Goal: Task Accomplishment & Management: Complete application form

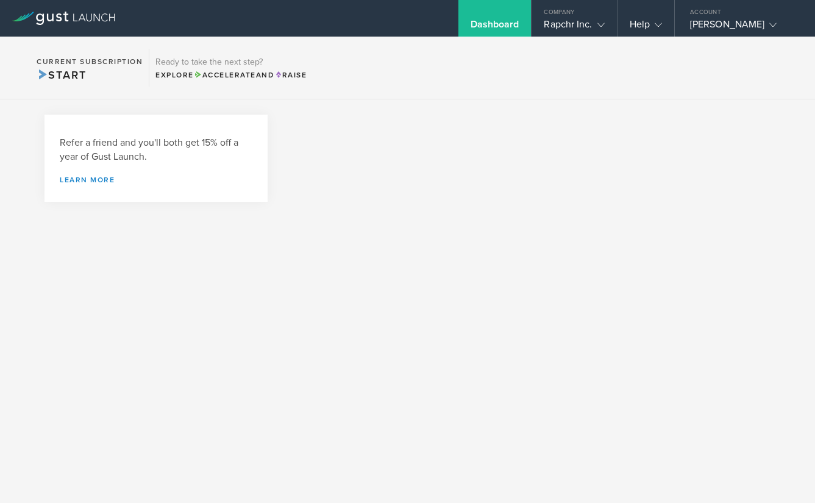
click at [343, 144] on div at bounding box center [533, 164] width 475 height 99
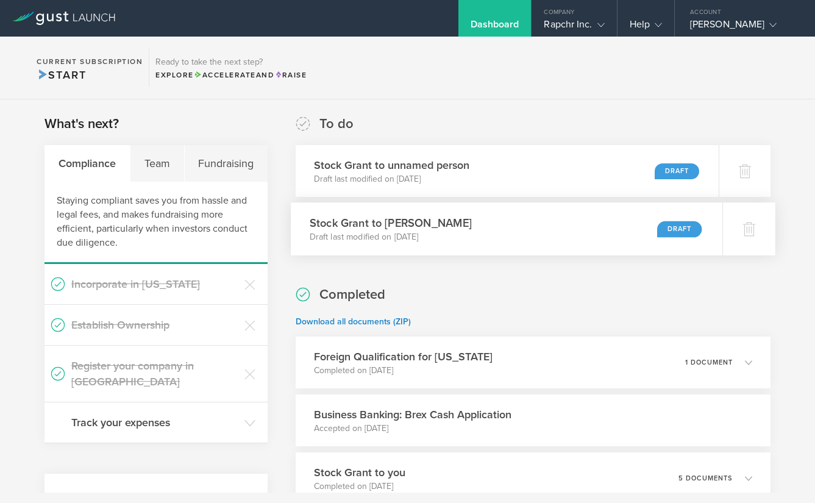
click at [467, 221] on div "Stock Grant to Tara Frye Draft last modified on Jun 26, 2025 Draft" at bounding box center [507, 228] width 432 height 53
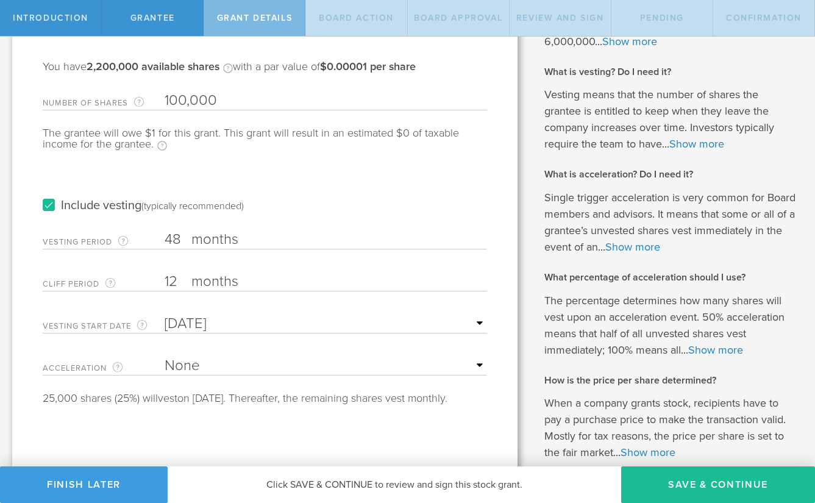
scroll to position [104, 0]
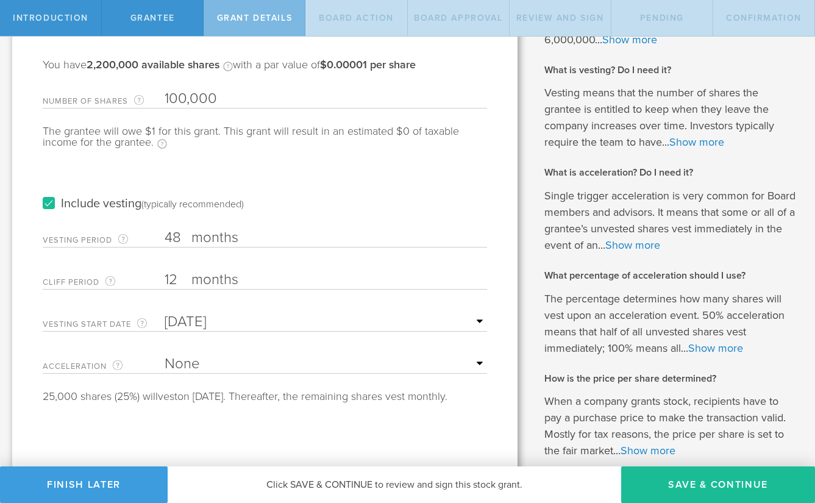
click at [194, 99] on input "100,000" at bounding box center [326, 99] width 322 height 18
type input "75,000"
click at [179, 238] on input "48" at bounding box center [326, 238] width 322 height 18
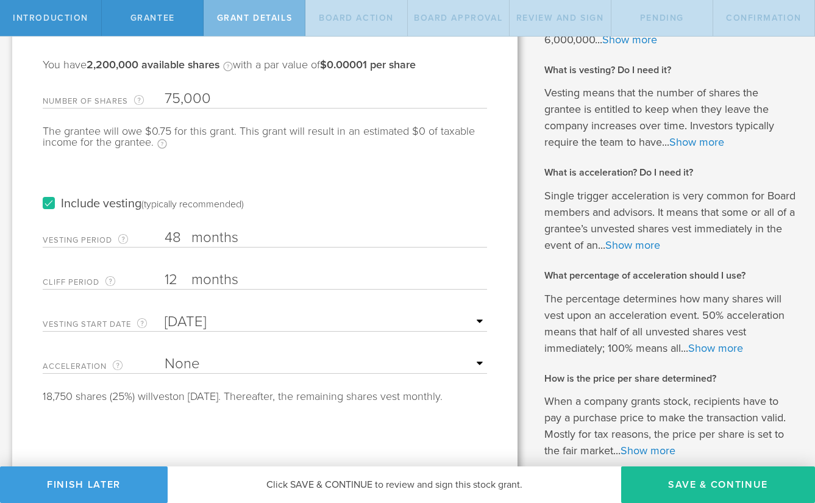
type input "4"
type input "36"
click at [175, 280] on input "12" at bounding box center [326, 280] width 322 height 18
type input "1"
type input "6"
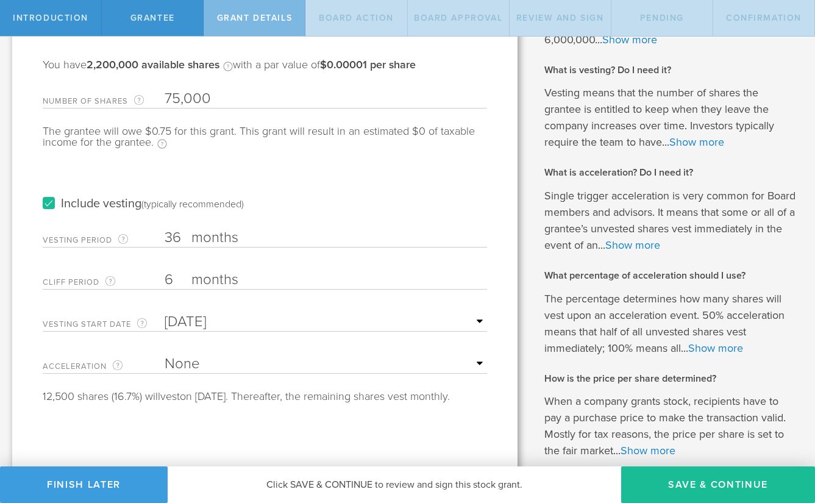
click at [191, 324] on input "Jun 26, 2025" at bounding box center [326, 322] width 322 height 18
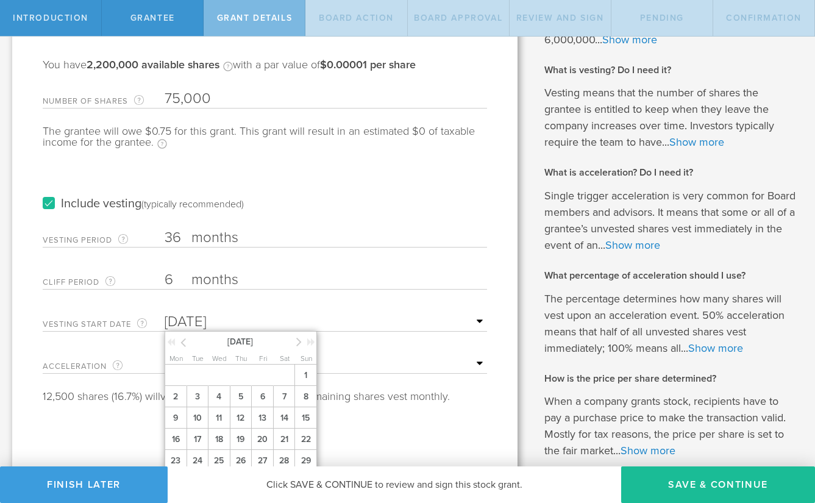
click at [191, 324] on input "Jun 26, 2025" at bounding box center [326, 322] width 322 height 18
click at [298, 342] on icon at bounding box center [298, 341] width 5 height 15
click at [263, 415] on span "19" at bounding box center [262, 417] width 22 height 21
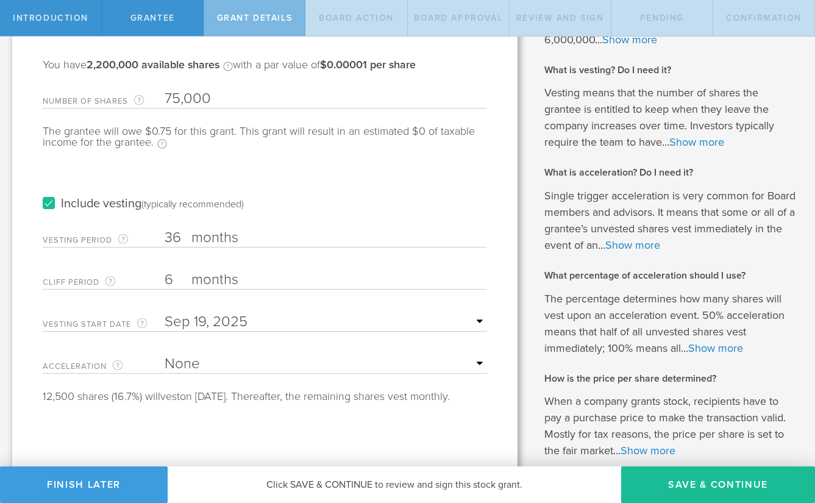
scroll to position [121, 0]
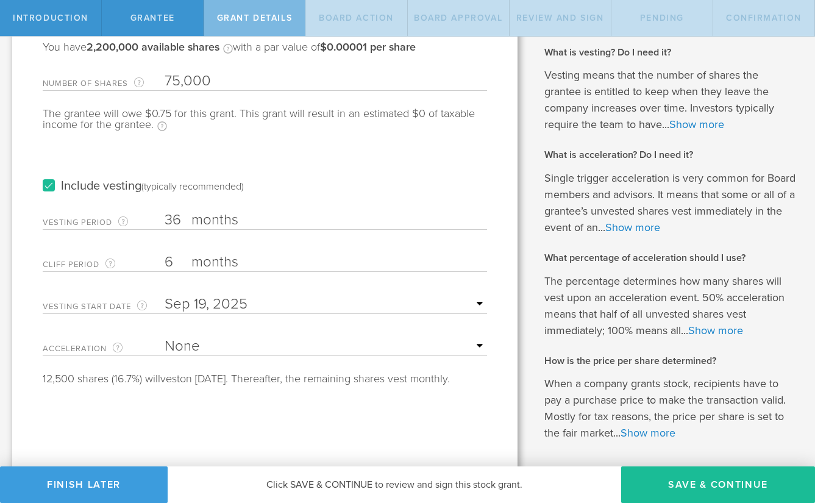
click at [251, 338] on select "None Single Trigger Double Trigger" at bounding box center [326, 346] width 322 height 18
click at [165, 337] on select "None Single Trigger Double Trigger" at bounding box center [326, 346] width 322 height 18
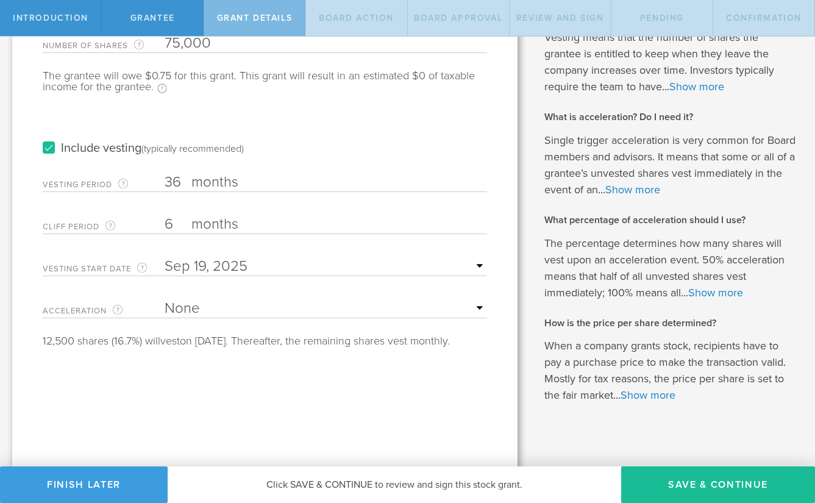
scroll to position [168, 0]
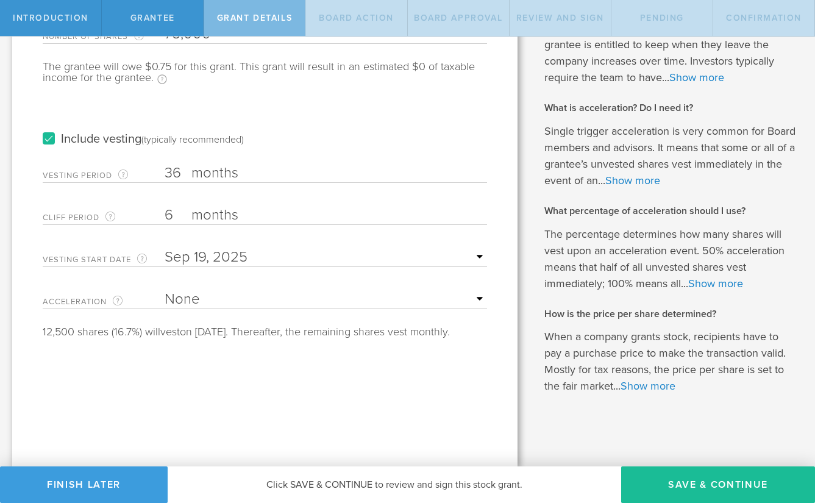
click at [216, 300] on select "None Single Trigger Double Trigger" at bounding box center [326, 299] width 322 height 18
click at [165, 290] on select "None Single Trigger Double Trigger" at bounding box center [326, 299] width 322 height 18
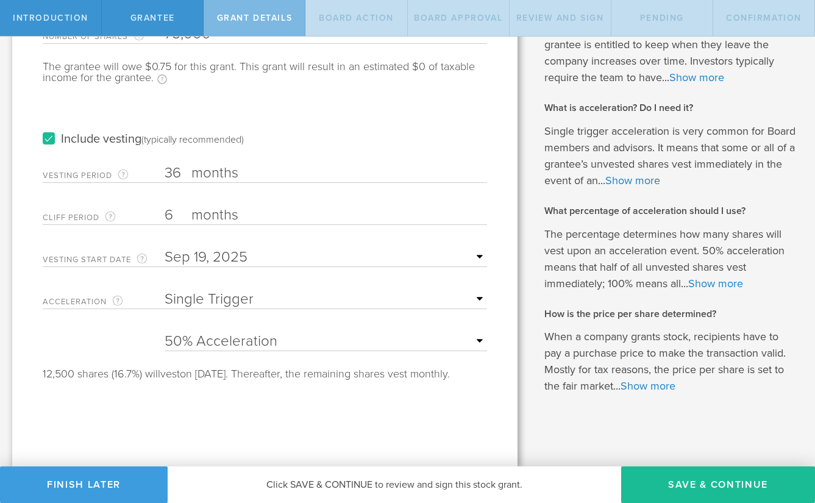
click at [224, 299] on select "None Single Trigger Double Trigger" at bounding box center [326, 299] width 322 height 18
select select "none"
click at [165, 290] on select "None Single Trigger Double Trigger" at bounding box center [326, 299] width 322 height 18
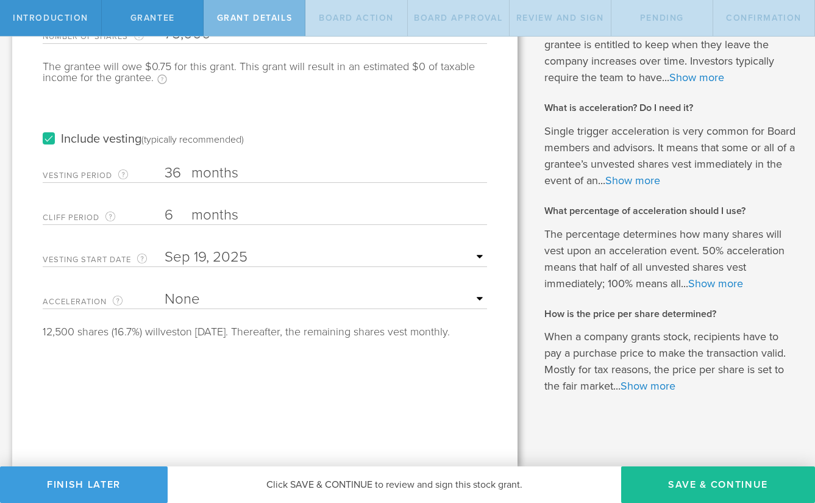
click at [216, 387] on div "Tell us the stock grant details. You have 2,200,000 available shares Available …" at bounding box center [264, 174] width 505 height 586
click at [644, 474] on button "Save & Continue" at bounding box center [718, 484] width 194 height 37
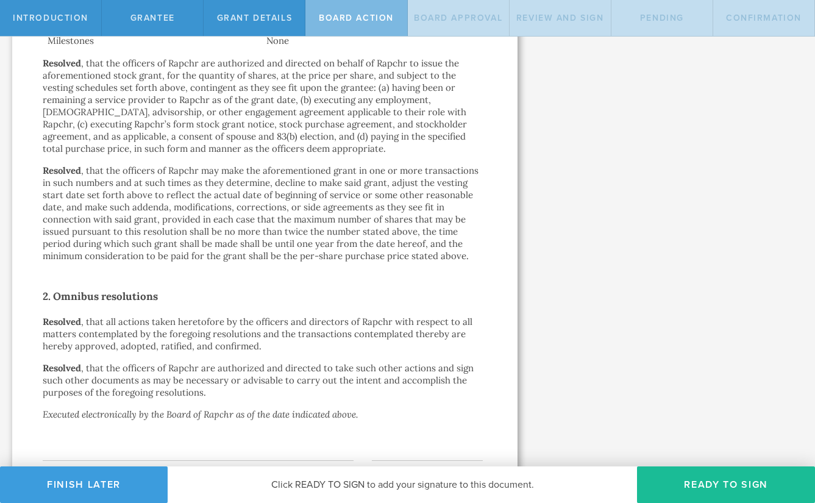
scroll to position [733, 0]
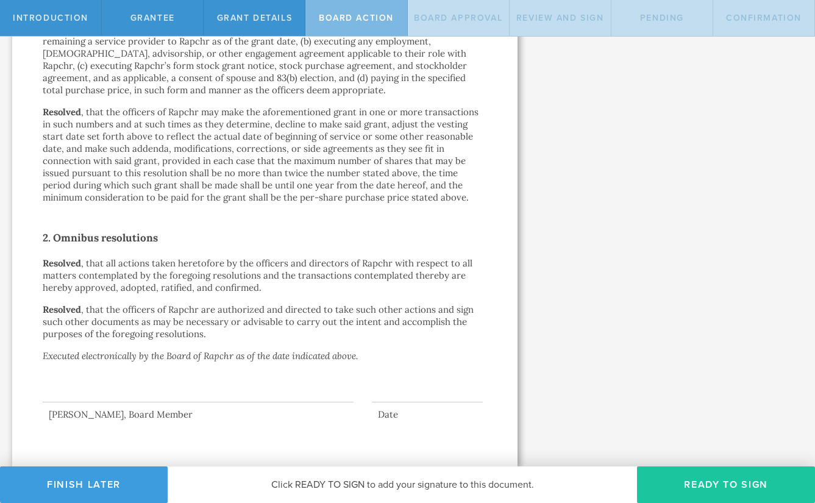
click at [669, 483] on button "Ready to Sign" at bounding box center [726, 484] width 178 height 37
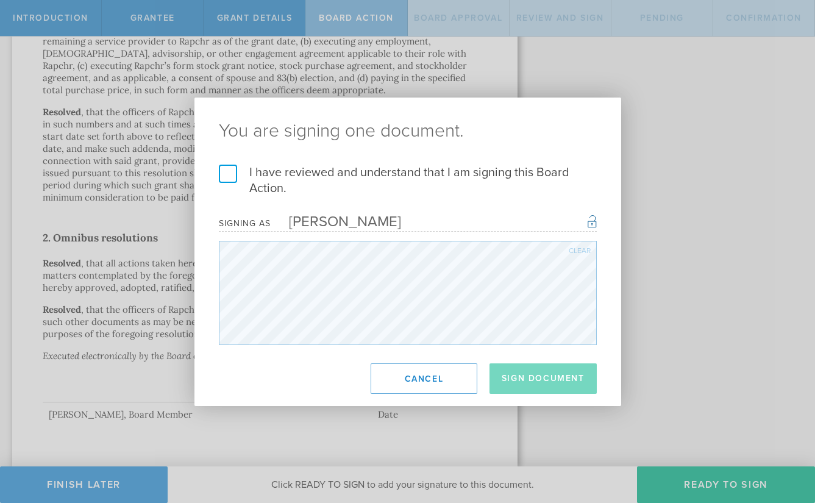
click at [233, 175] on label "I have reviewed and understand that I am signing this Board Action." at bounding box center [408, 181] width 378 height 32
click at [0, 0] on input "I have reviewed and understand that I am signing this Board Action." at bounding box center [0, 0] width 0 height 0
click at [525, 375] on button "Sign Document" at bounding box center [542, 378] width 107 height 30
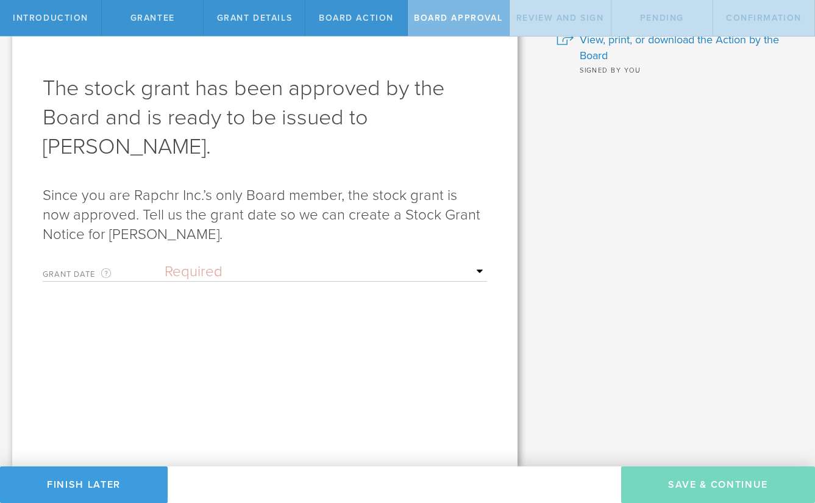
scroll to position [0, 0]
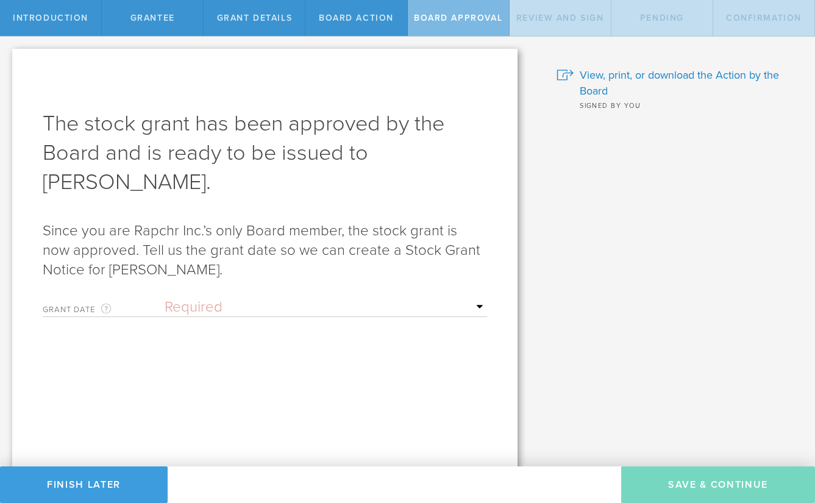
click at [483, 298] on select "Required Upon grantee's signature A specific date" at bounding box center [326, 307] width 322 height 18
select select "setByFounder"
click at [165, 298] on select "Required Upon grantee's signature A specific date" at bounding box center [326, 307] width 322 height 18
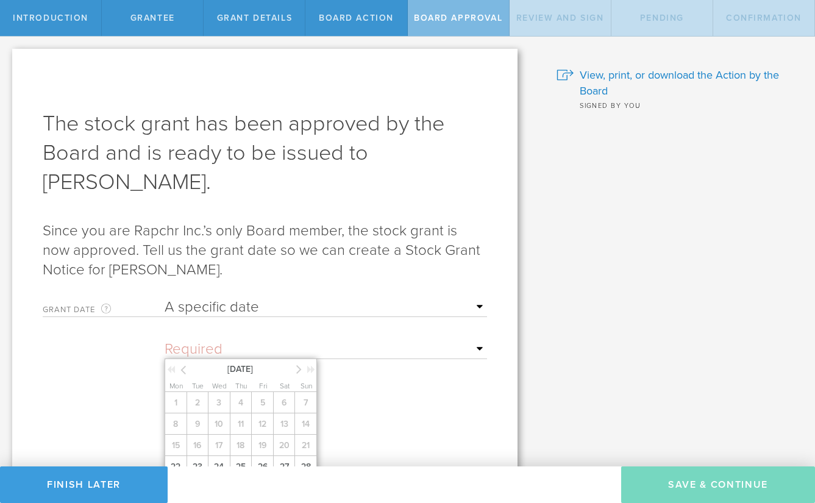
click at [388, 340] on input "text" at bounding box center [326, 349] width 322 height 18
click at [169, 456] on span "22" at bounding box center [176, 466] width 22 height 21
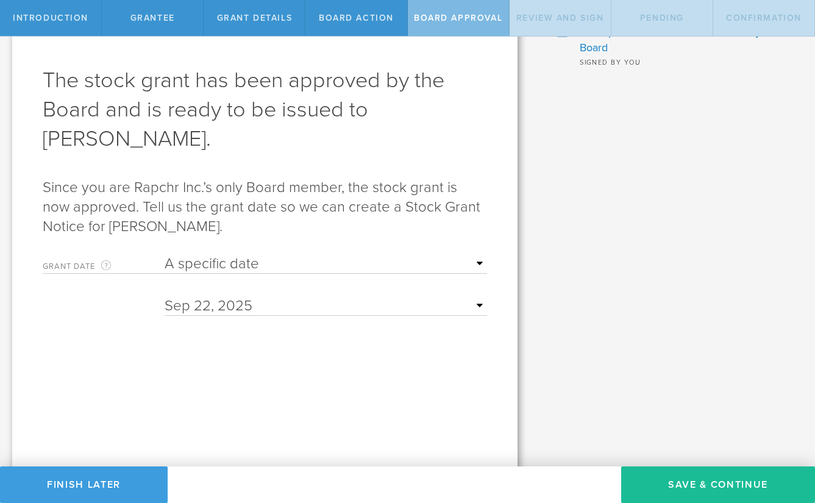
scroll to position [48, 0]
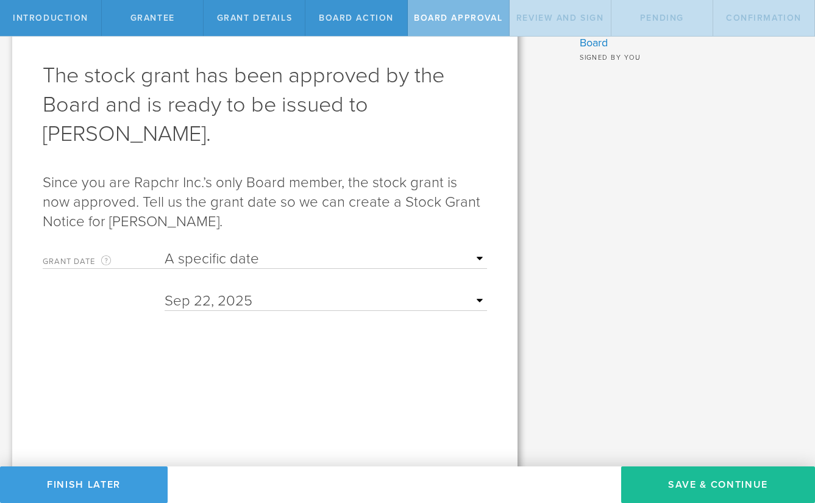
click at [479, 250] on select "Required Upon grantee's signature A specific date" at bounding box center [326, 259] width 322 height 18
click at [650, 476] on button "Save & Continue" at bounding box center [718, 484] width 194 height 37
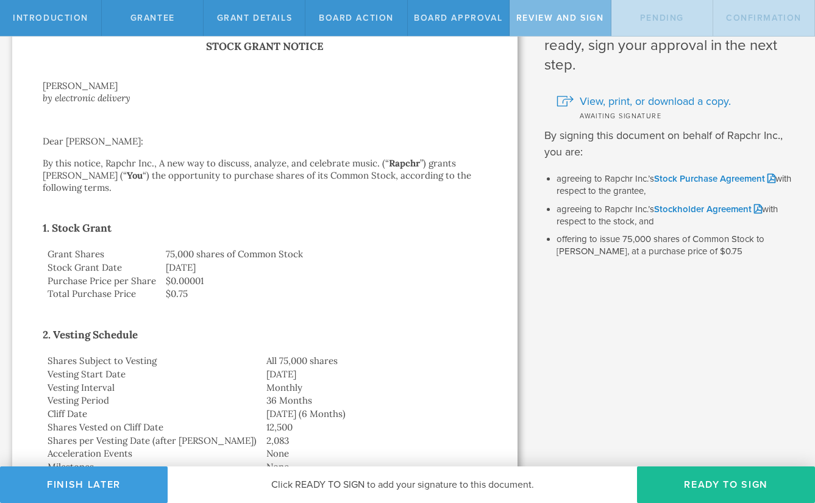
scroll to position [0, 0]
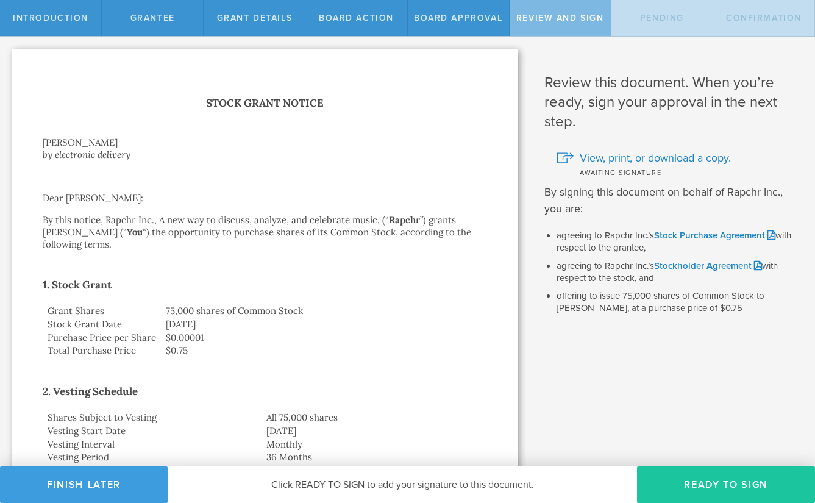
click at [644, 472] on button "Ready to Sign" at bounding box center [726, 484] width 178 height 37
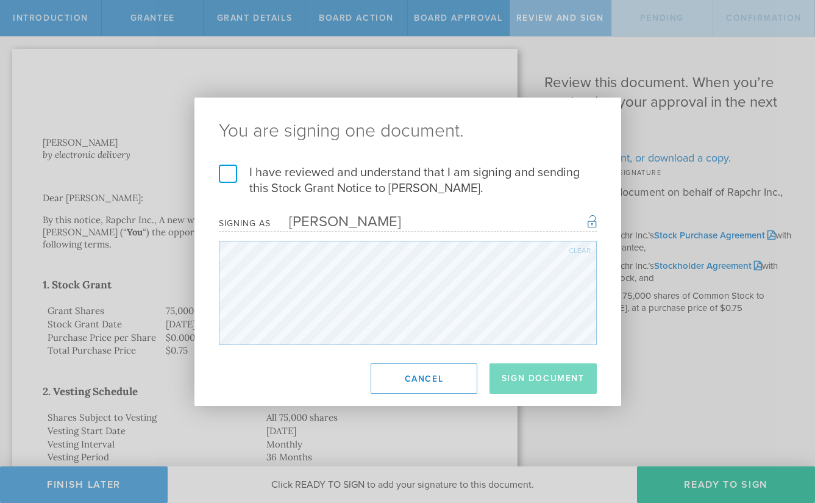
click at [233, 171] on label "I have reviewed and understand that I am signing and sending this Stock Grant N…" at bounding box center [408, 181] width 378 height 32
click at [0, 0] on input "I have reviewed and understand that I am signing and sending this Stock Grant N…" at bounding box center [0, 0] width 0 height 0
click at [518, 372] on button "Sign Document" at bounding box center [542, 378] width 107 height 30
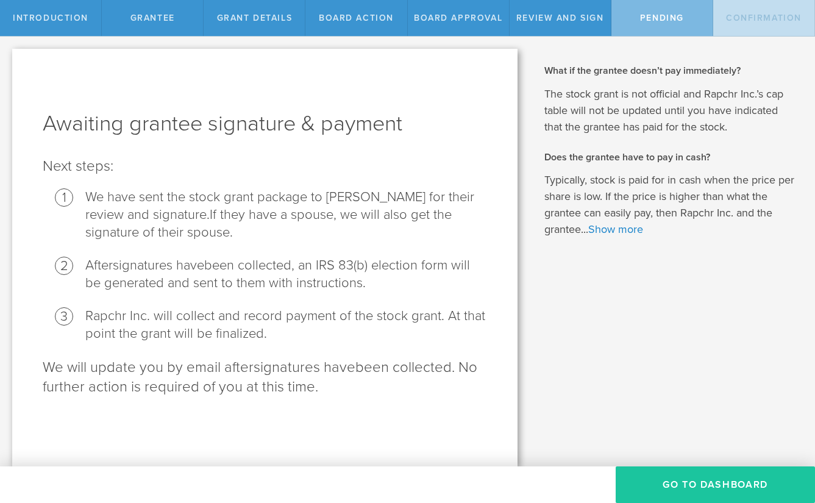
click at [662, 486] on button "Go To Dashboard" at bounding box center [715, 484] width 199 height 37
